Goal: Information Seeking & Learning: Learn about a topic

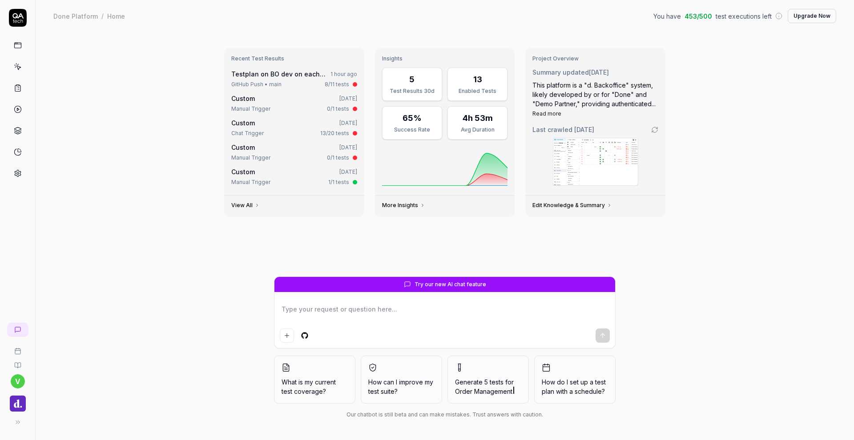
click at [269, 76] on link "Testplan on BO dev on each release" at bounding box center [288, 74] width 114 height 8
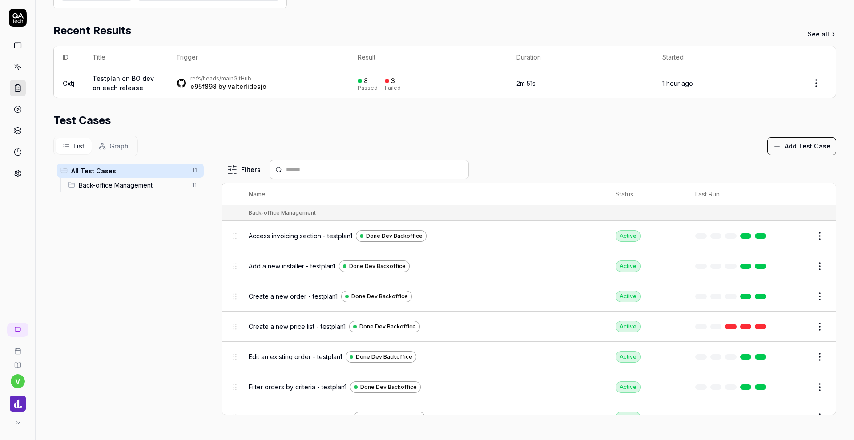
click at [336, 88] on td "refs/heads/main GitHub e95f898 by valterlidesjo" at bounding box center [257, 82] width 181 height 29
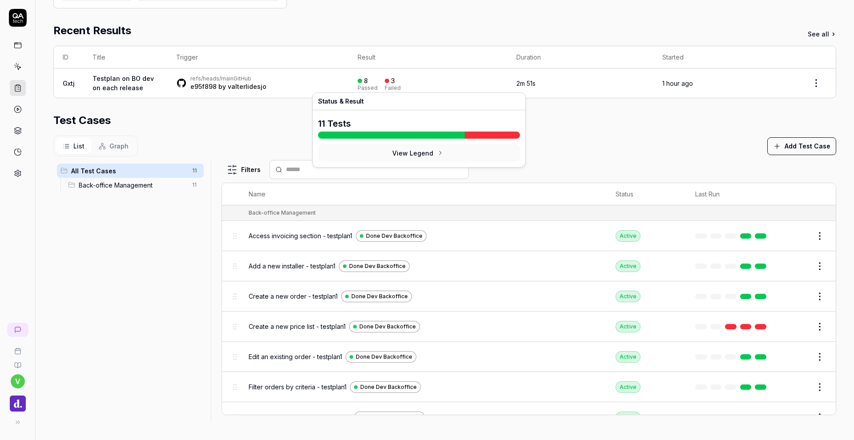
click at [385, 81] on div "3 Failed" at bounding box center [393, 83] width 16 height 15
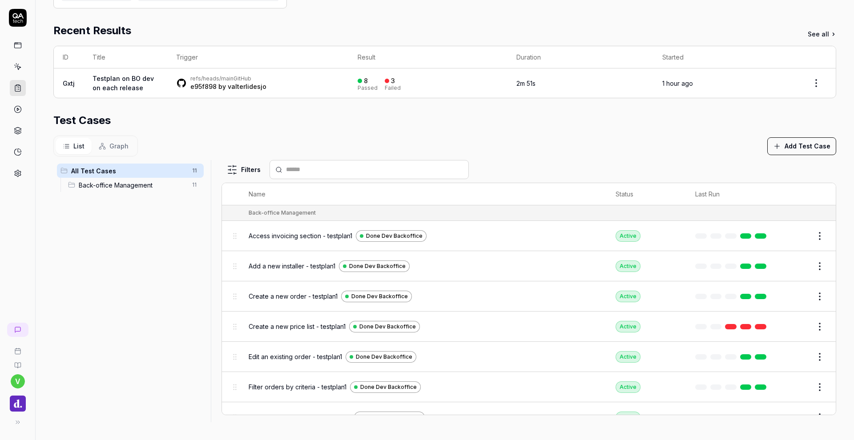
click at [385, 81] on div "3" at bounding box center [390, 81] width 10 height 8
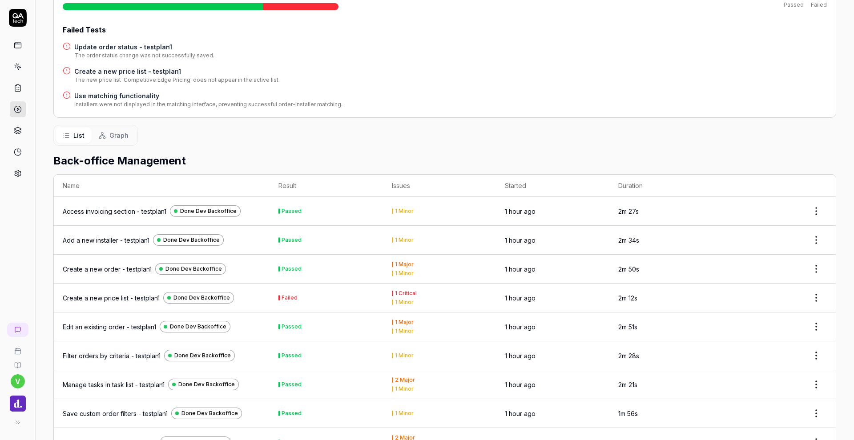
scroll to position [133, 0]
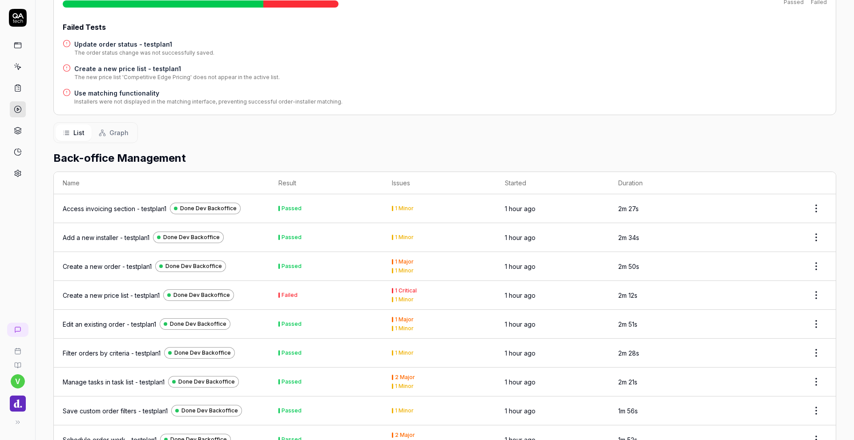
click at [410, 384] on div "1 Minor" at bounding box center [404, 386] width 19 height 5
click at [812, 377] on html "v Home / Results / Run: Gxtj You have 453 / 500 test executions left Upgrade No…" at bounding box center [427, 220] width 854 height 440
click at [778, 380] on html "v Home / Results / Run: Gxtj You have 453 / 500 test executions left Upgrade No…" at bounding box center [427, 220] width 854 height 440
click at [285, 382] on div "Passed" at bounding box center [291, 381] width 20 height 5
click at [311, 382] on td "Passed" at bounding box center [325, 382] width 113 height 29
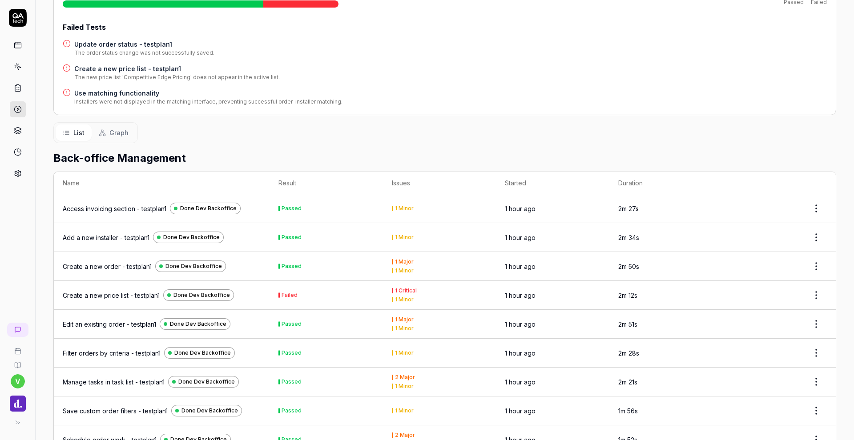
click at [311, 382] on td "Passed" at bounding box center [325, 382] width 113 height 29
click at [421, 379] on div "2 Major" at bounding box center [440, 377] width 96 height 5
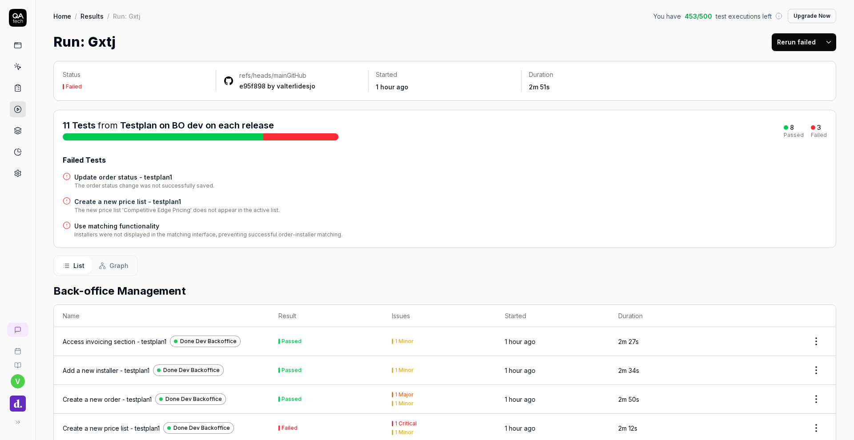
scroll to position [0, 0]
click at [829, 44] on html "v Home / Results / Run: Gxtj You have 453 / 500 test executions left Upgrade No…" at bounding box center [427, 220] width 854 height 440
click at [612, 28] on html "v Home / Results / Run: Gxtj You have 453 / 500 test executions left Upgrade No…" at bounding box center [427, 220] width 854 height 440
click at [117, 266] on span "Graph" at bounding box center [118, 265] width 19 height 9
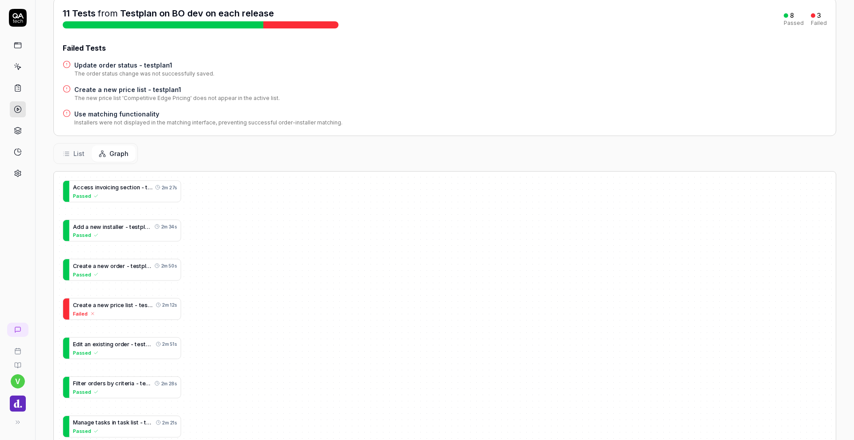
scroll to position [131, 0]
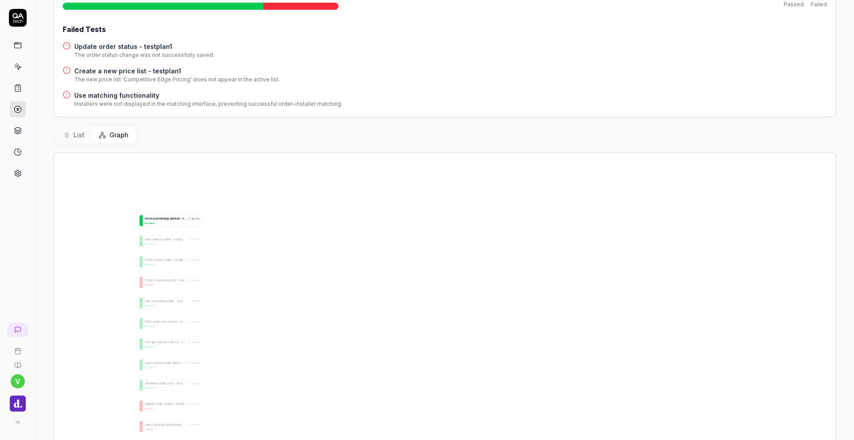
click at [172, 224] on div "Passed" at bounding box center [172, 223] width 55 height 4
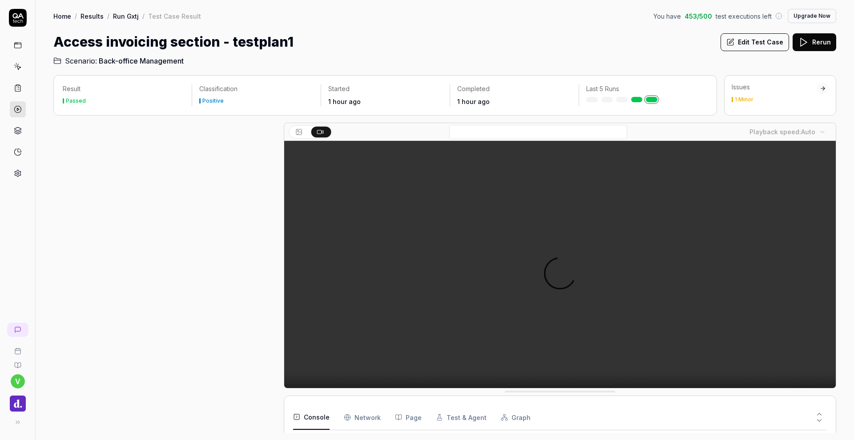
scroll to position [128, 0]
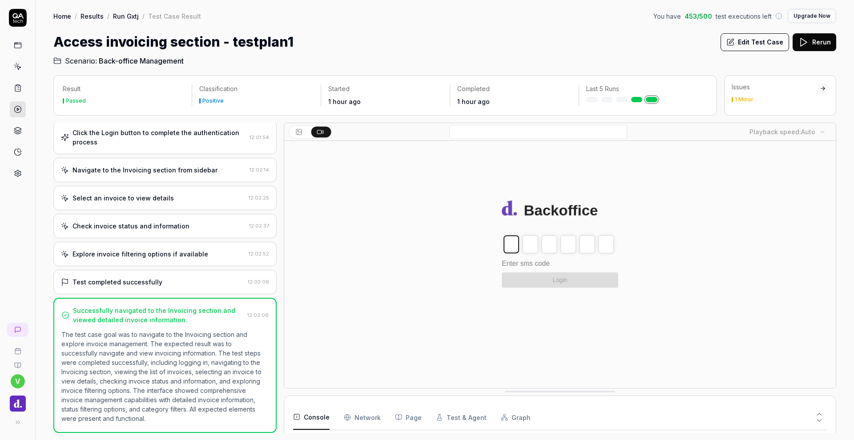
click at [775, 92] on div "Issues 1 Minor" at bounding box center [774, 93] width 85 height 20
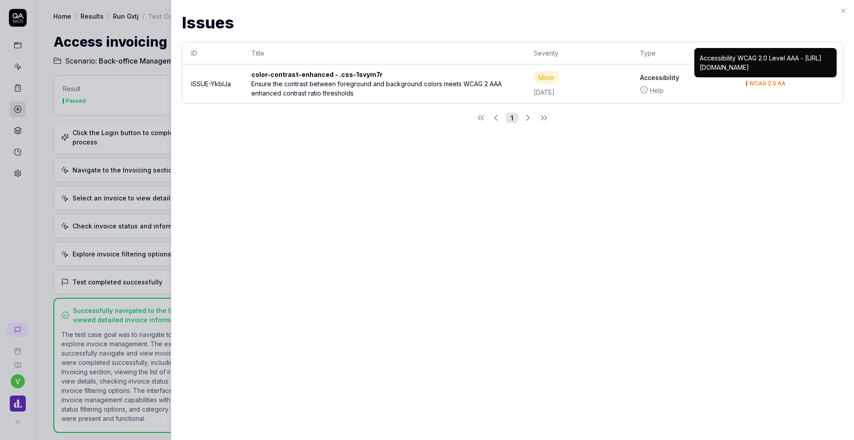
click at [766, 81] on div "WCAG 2.0 AA" at bounding box center [767, 83] width 36 height 5
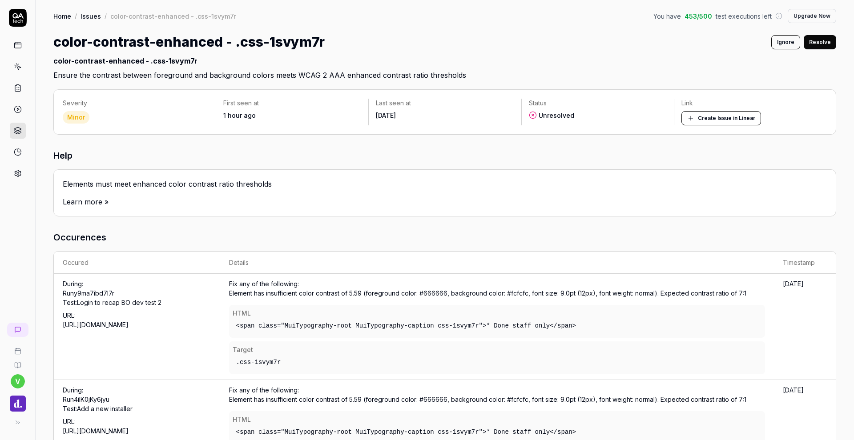
click at [87, 19] on link "Issues" at bounding box center [90, 16] width 20 height 9
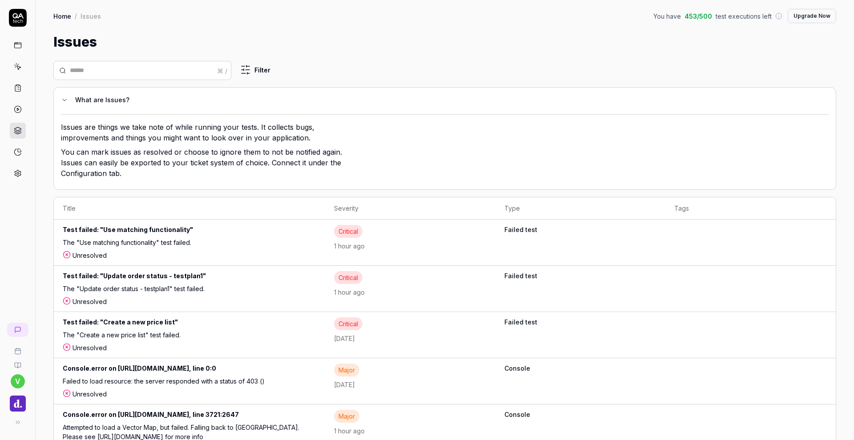
click at [184, 277] on div "Test failed: "Update order status - testplan1"" at bounding box center [189, 277] width 253 height 13
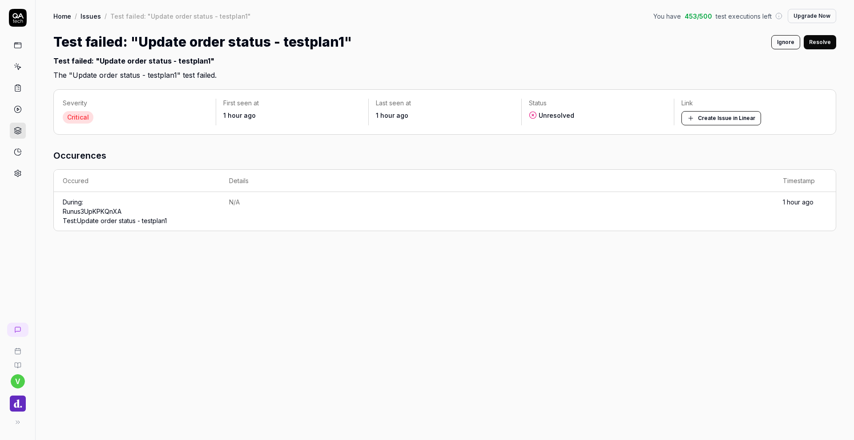
click at [322, 223] on td "N/A" at bounding box center [497, 211] width 554 height 39
click at [16, 84] on link at bounding box center [18, 88] width 16 height 16
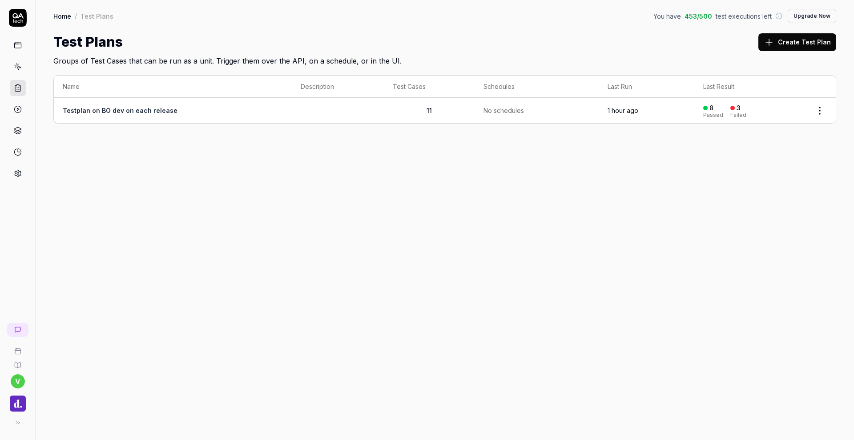
click at [17, 43] on icon at bounding box center [17, 43] width 0 height 1
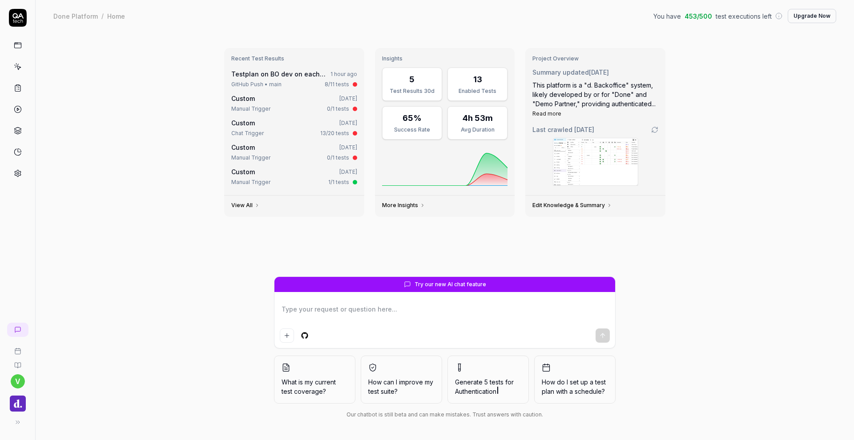
click at [282, 76] on link "Testplan on BO dev on each release" at bounding box center [288, 74] width 114 height 8
type textarea "*"
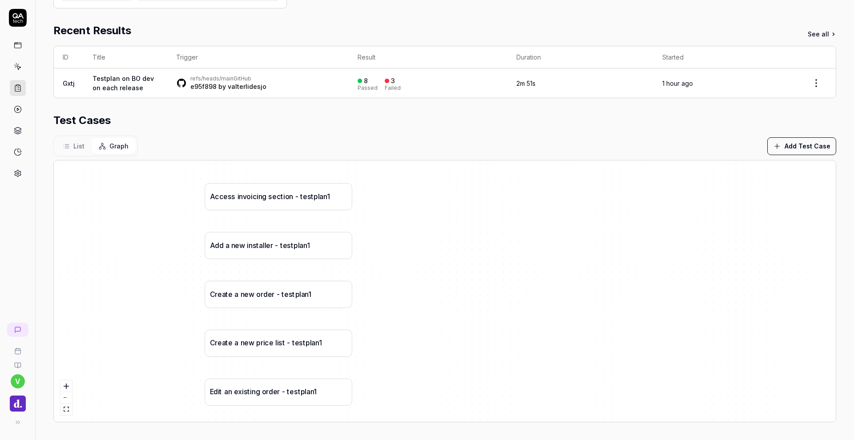
scroll to position [159, 0]
drag, startPoint x: 420, startPoint y: 246, endPoint x: 404, endPoint y: 156, distance: 92.1
click at [404, 156] on section "Test Cases List Graph Add Test Case A c c e s s i n v o i c i n g s e c t i o n…" at bounding box center [444, 268] width 783 height 310
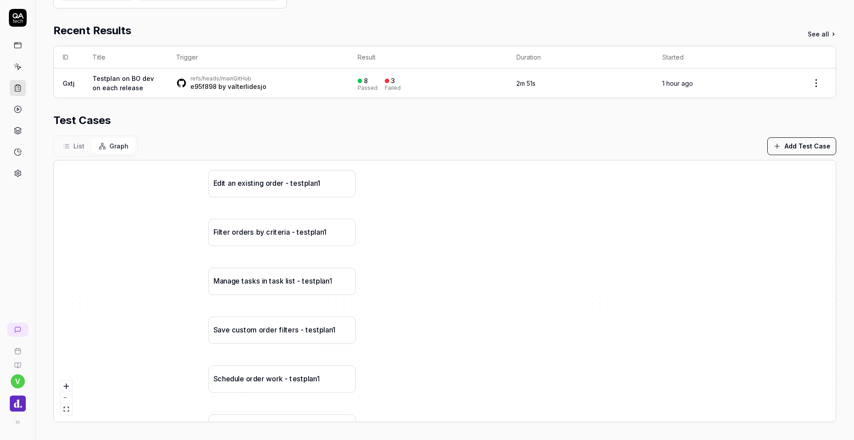
drag, startPoint x: 426, startPoint y: 289, endPoint x: 448, endPoint y: 147, distance: 143.6
click at [448, 149] on section "Test Cases List Graph Add Test Case A c c e s s i n v o i c i n g s e c t i o n…" at bounding box center [444, 268] width 783 height 310
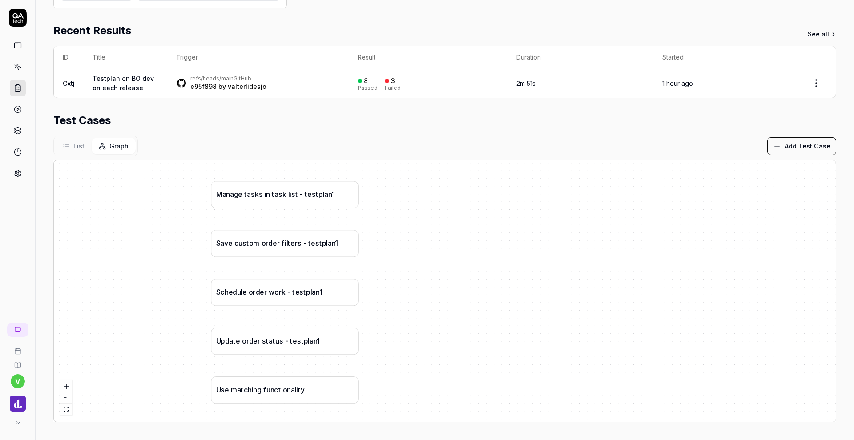
drag, startPoint x: 448, startPoint y: 287, endPoint x: 447, endPoint y: 139, distance: 148.1
click at [447, 140] on section "Test Cases List Graph Add Test Case A c c e s s i n v o i c i n g s e c t i o n…" at bounding box center [444, 268] width 783 height 310
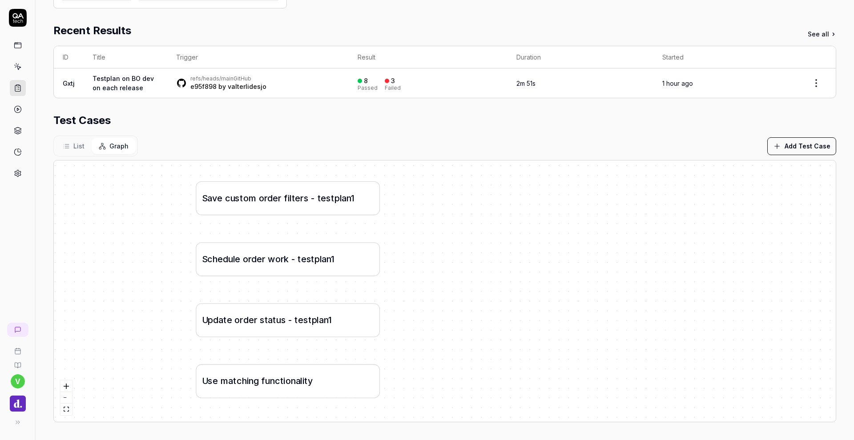
drag, startPoint x: 384, startPoint y: 215, endPoint x: 414, endPoint y: 268, distance: 61.2
click at [414, 268] on div "A c c e s s i n v o i c i n g s e c t i o n - t e s t p l a n 1 A d d a n e w i…" at bounding box center [445, 291] width 782 height 261
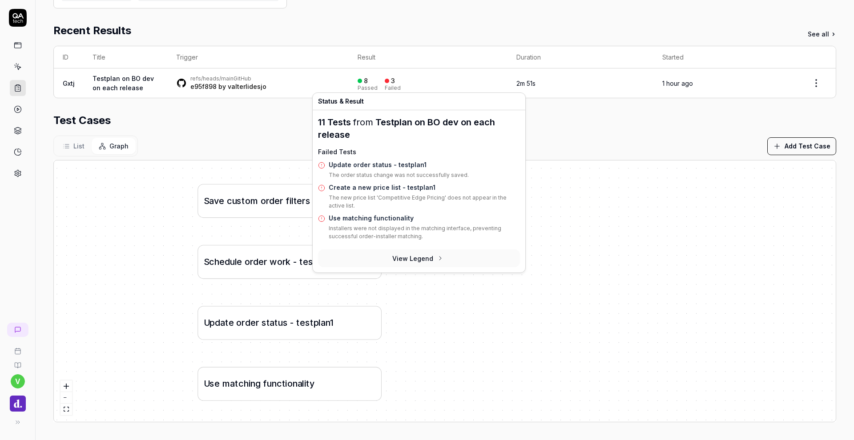
click at [385, 82] on div at bounding box center [387, 81] width 4 height 4
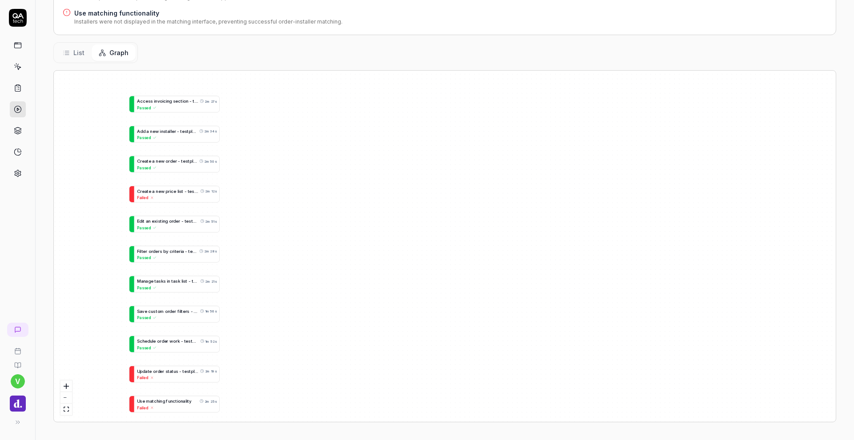
scroll to position [213, 0]
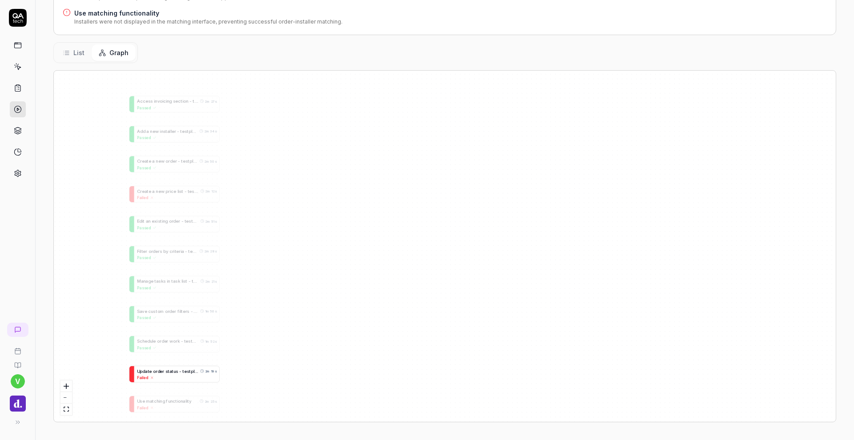
click at [181, 374] on span at bounding box center [181, 371] width 1 height 5
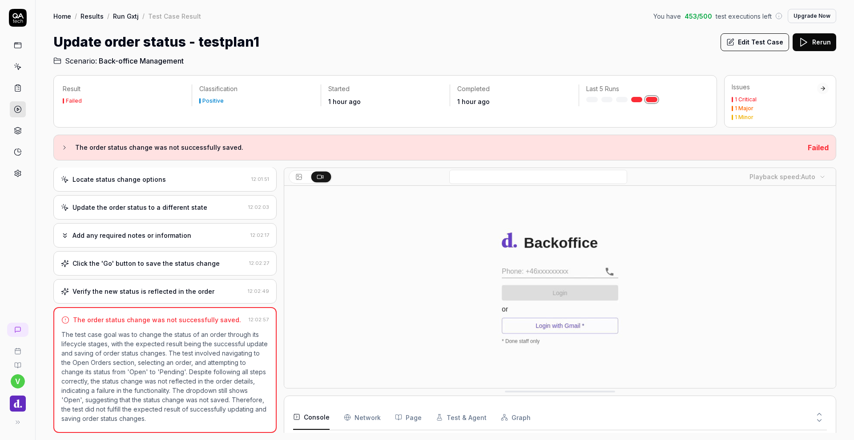
scroll to position [42, 0]
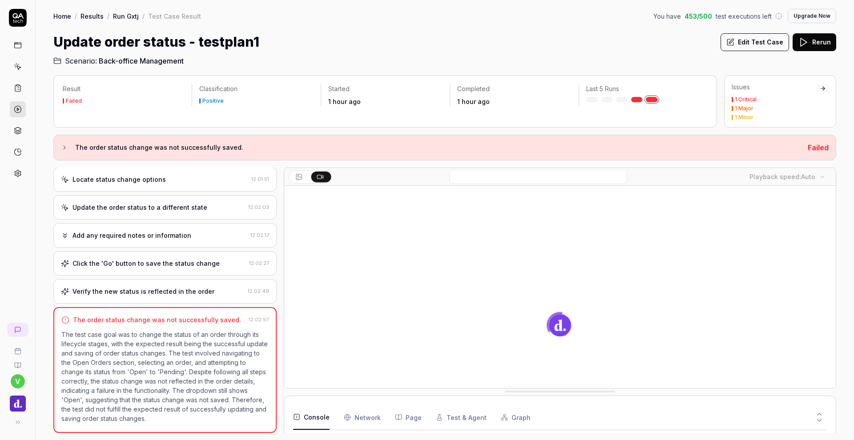
click at [169, 206] on div "Update the order status to a different state" at bounding box center [139, 207] width 135 height 9
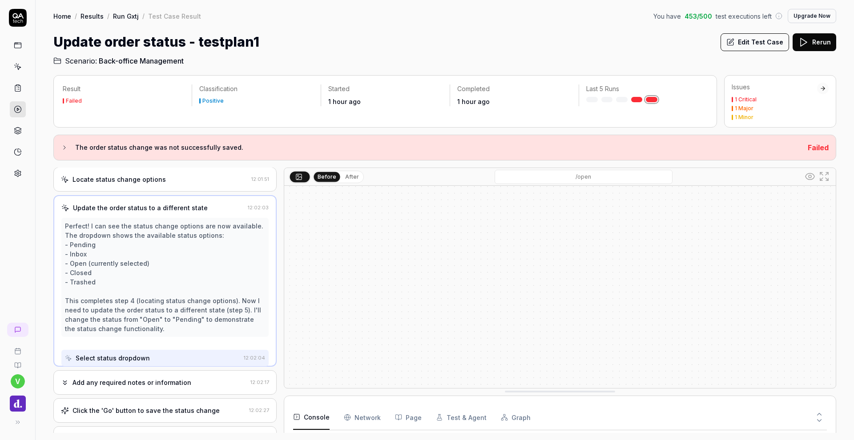
scroll to position [144, 0]
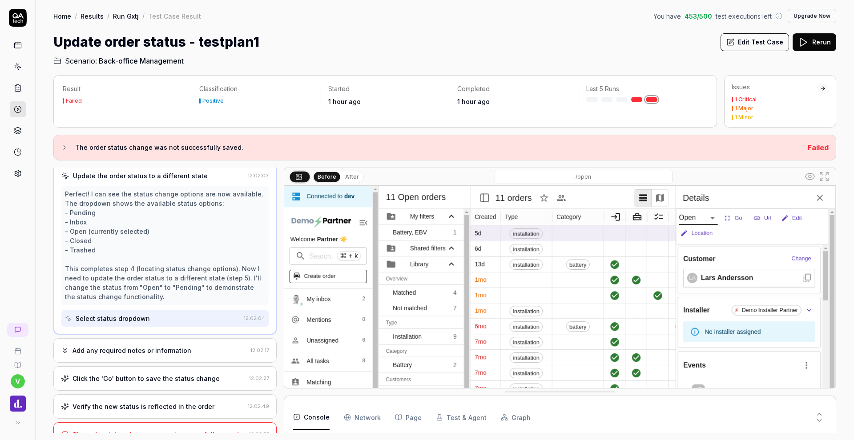
click at [172, 347] on div "Add any required notes or information" at bounding box center [131, 350] width 119 height 9
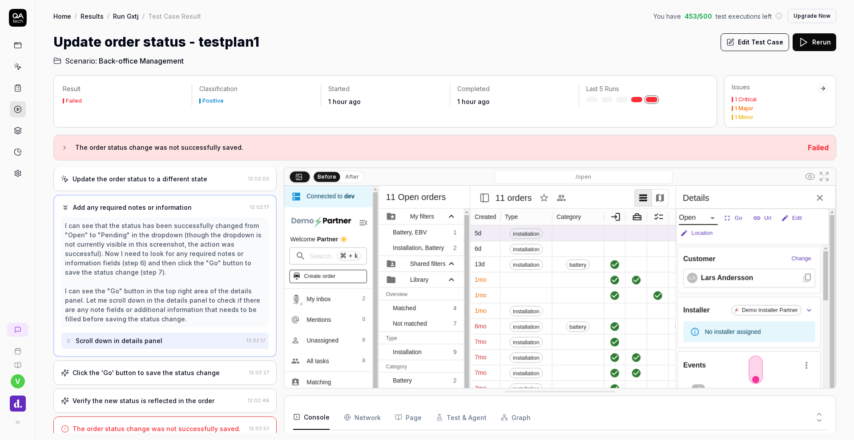
scroll to position [246, 0]
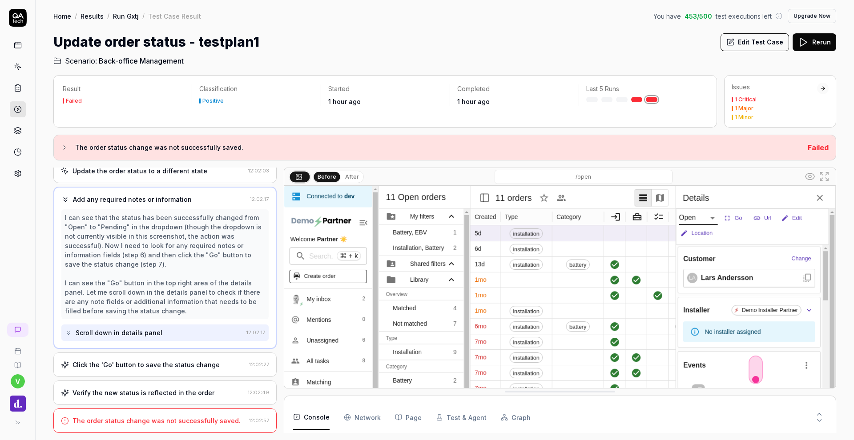
click at [182, 370] on div "Click the 'Go' button to save the status change 12:02:27" at bounding box center [164, 365] width 223 height 24
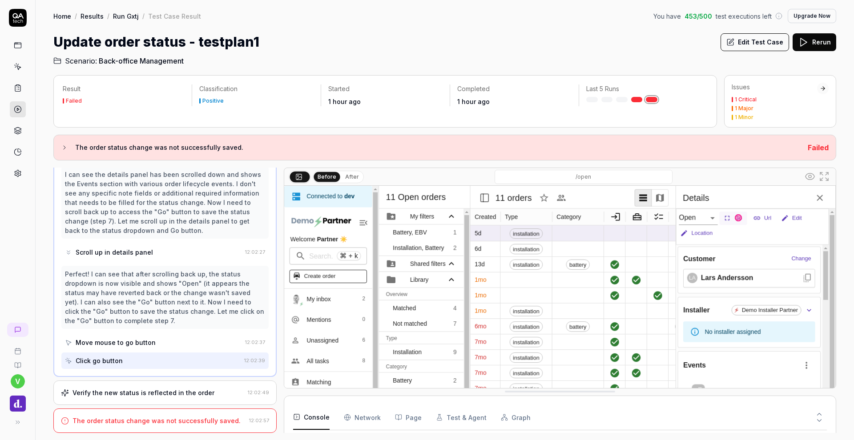
click at [198, 388] on div "Verify the new status is reflected in the order 12:02:49" at bounding box center [164, 393] width 223 height 24
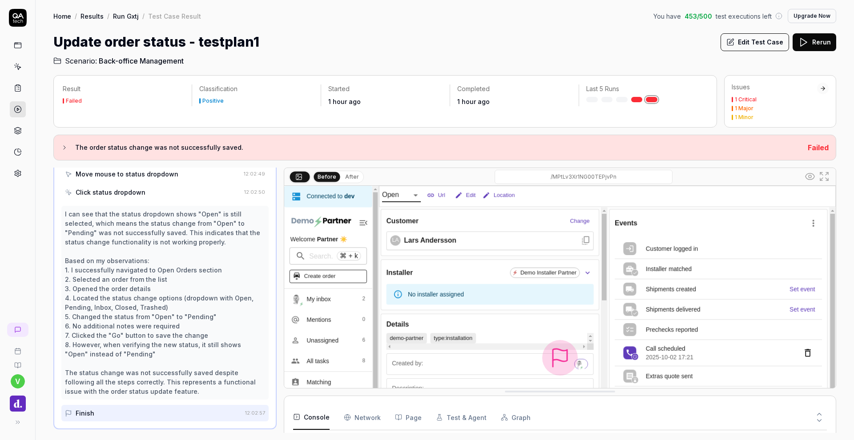
scroll to position [492, 0]
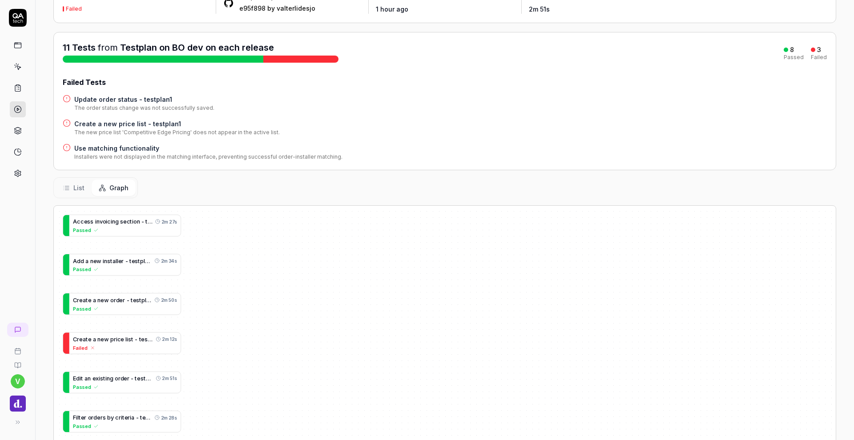
scroll to position [79, 0]
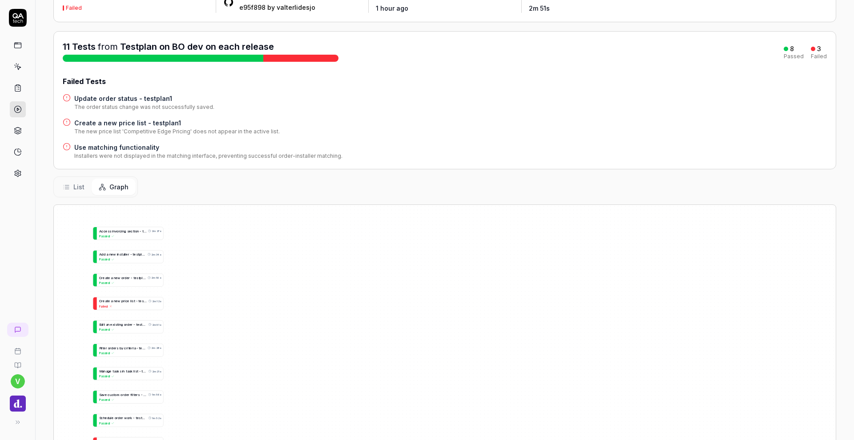
drag, startPoint x: 261, startPoint y: 234, endPoint x: 260, endPoint y: 217, distance: 17.0
click at [260, 217] on div "A c c e s s i n v o i c i n g s e c t i o n - t e s t p l a n 1 2m 27s Passed A…" at bounding box center [445, 380] width 782 height 351
drag, startPoint x: 221, startPoint y: 303, endPoint x: 233, endPoint y: 185, distance: 118.5
click at [233, 185] on div "Status Failed refs/heads/main GitHub e95f898 by valterlidesjo Started 1 hour ag…" at bounding box center [445, 273] width 818 height 601
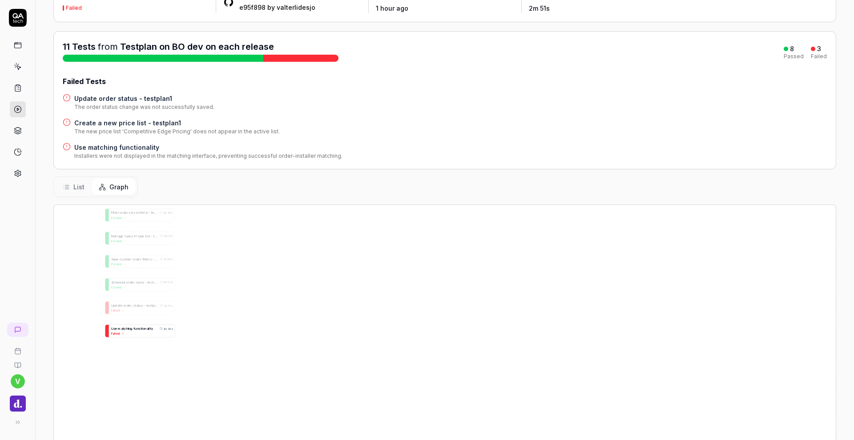
click at [130, 327] on span "g" at bounding box center [131, 329] width 2 height 4
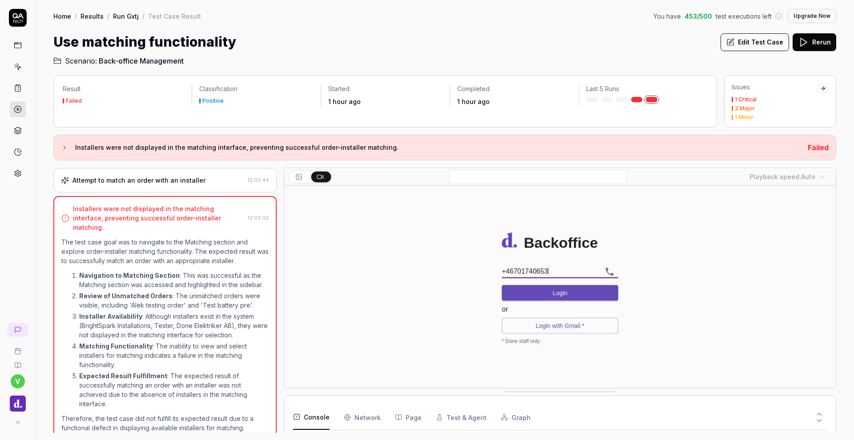
scroll to position [92, 0]
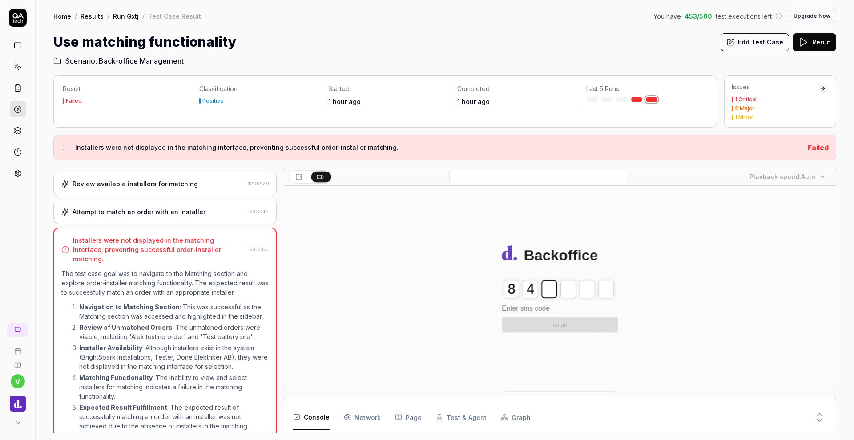
click at [178, 218] on div "Attempt to match an order with an installer 12:02:44" at bounding box center [164, 212] width 223 height 24
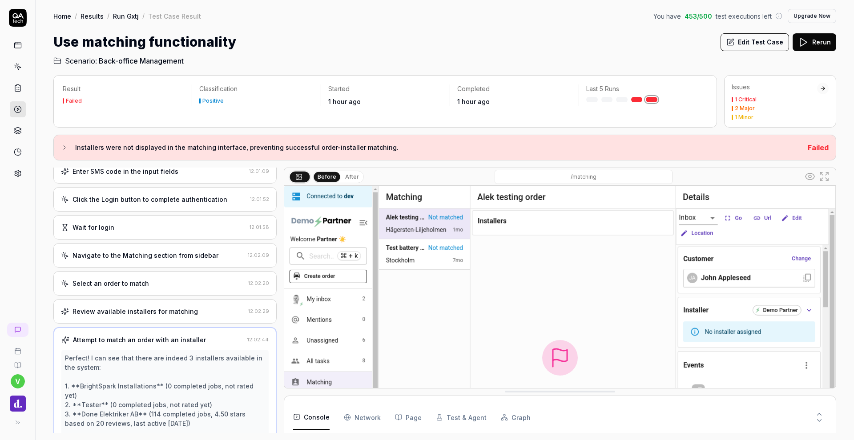
scroll to position [105, 0]
click at [185, 261] on div "Navigate to the Matching section from sidebar" at bounding box center [145, 256] width 146 height 9
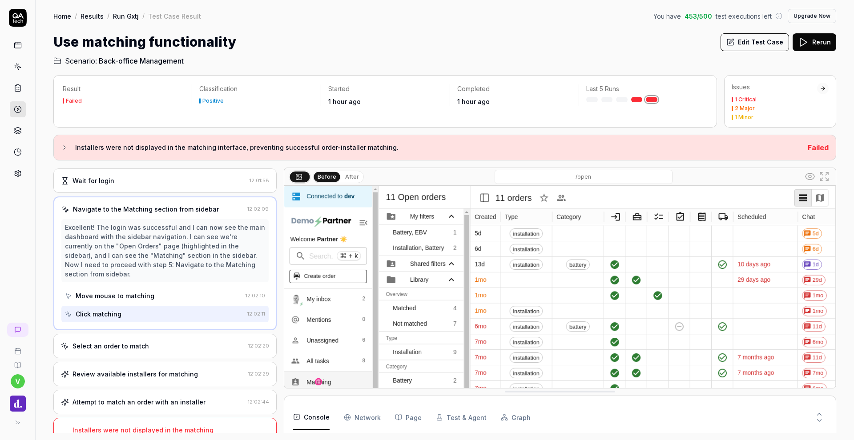
click at [161, 342] on div "Select an order to match" at bounding box center [153, 346] width 184 height 9
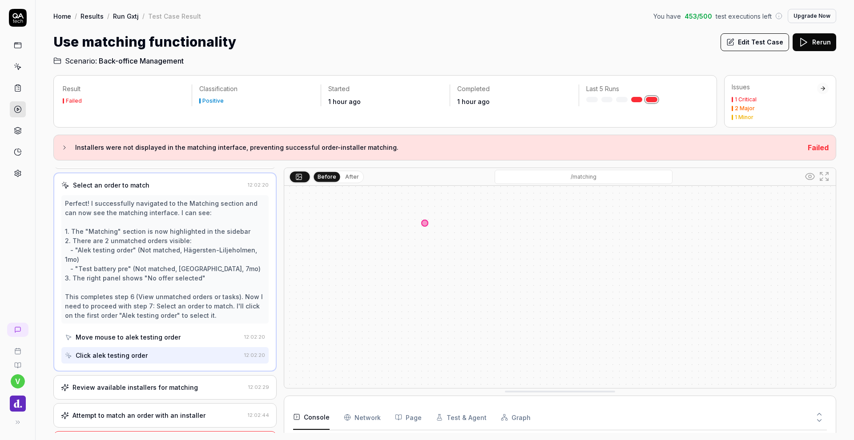
scroll to position [218, 0]
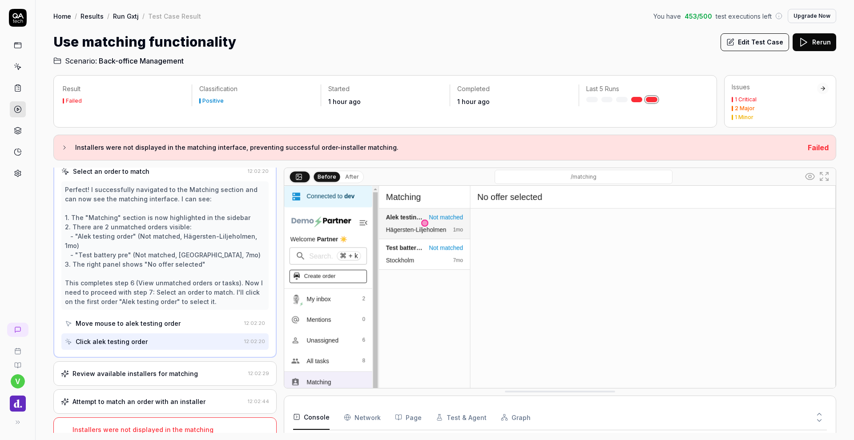
click at [157, 369] on div "Review available installers for matching" at bounding box center [134, 373] width 125 height 9
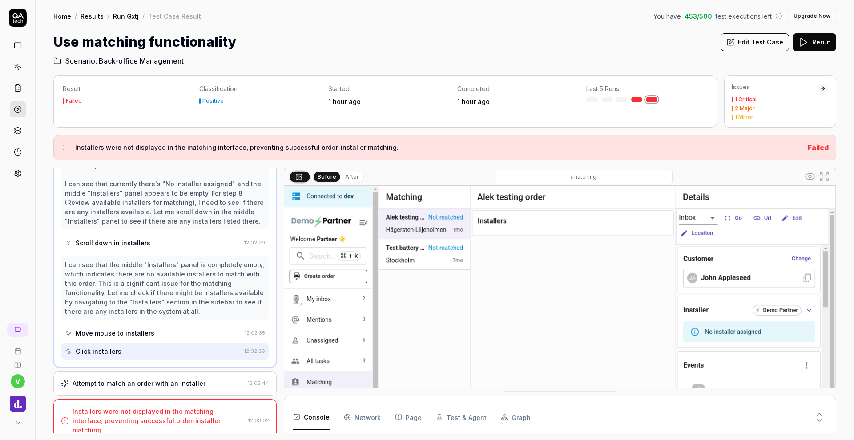
scroll to position [0, 0]
click at [170, 378] on div "Attempt to match an order with an installer 12:02:44" at bounding box center [164, 383] width 223 height 24
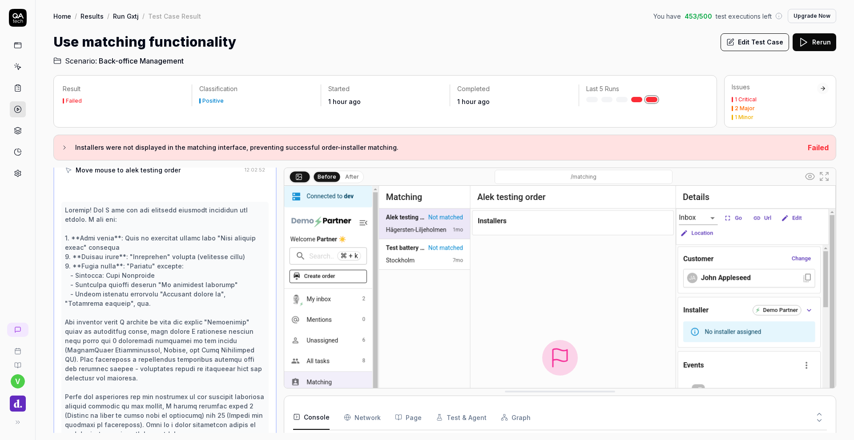
scroll to position [575, 0]
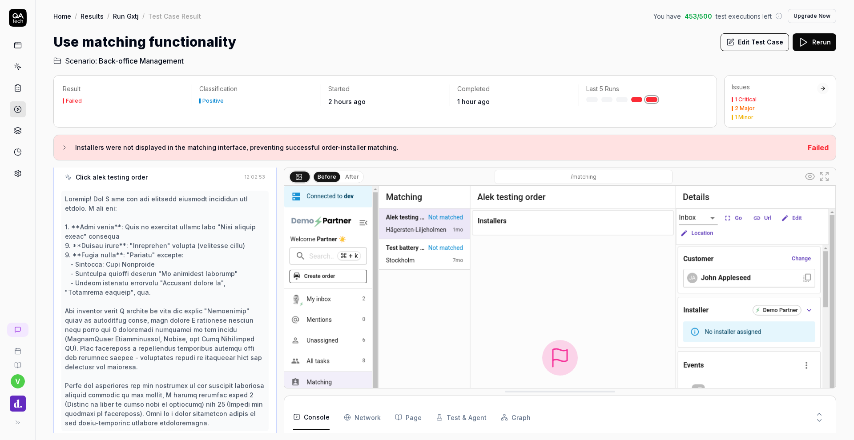
click at [18, 104] on link at bounding box center [18, 109] width 16 height 16
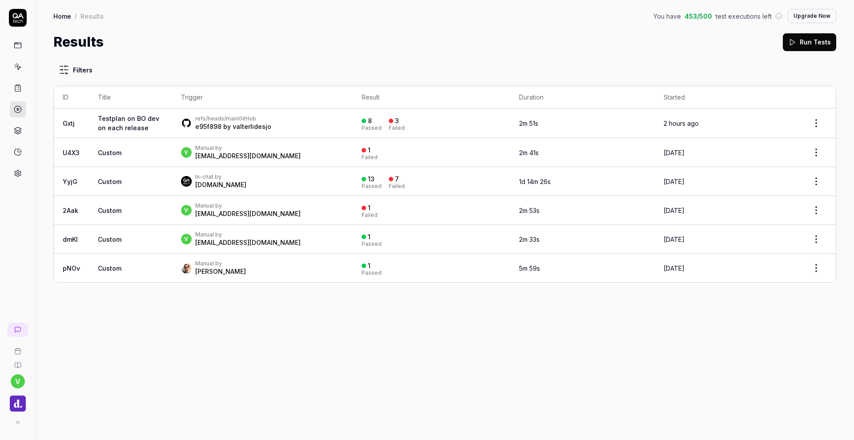
click at [359, 51] on div "Results Run Tests" at bounding box center [444, 42] width 783 height 20
